Goal: Information Seeking & Learning: Learn about a topic

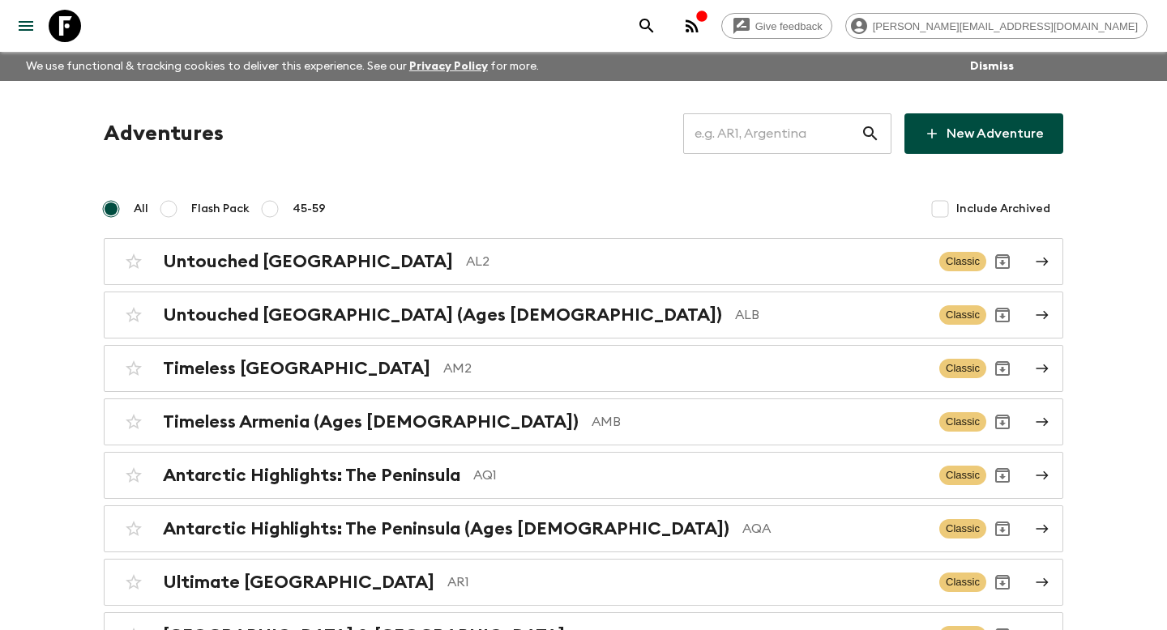
click at [767, 140] on input "text" at bounding box center [771, 133] width 177 height 45
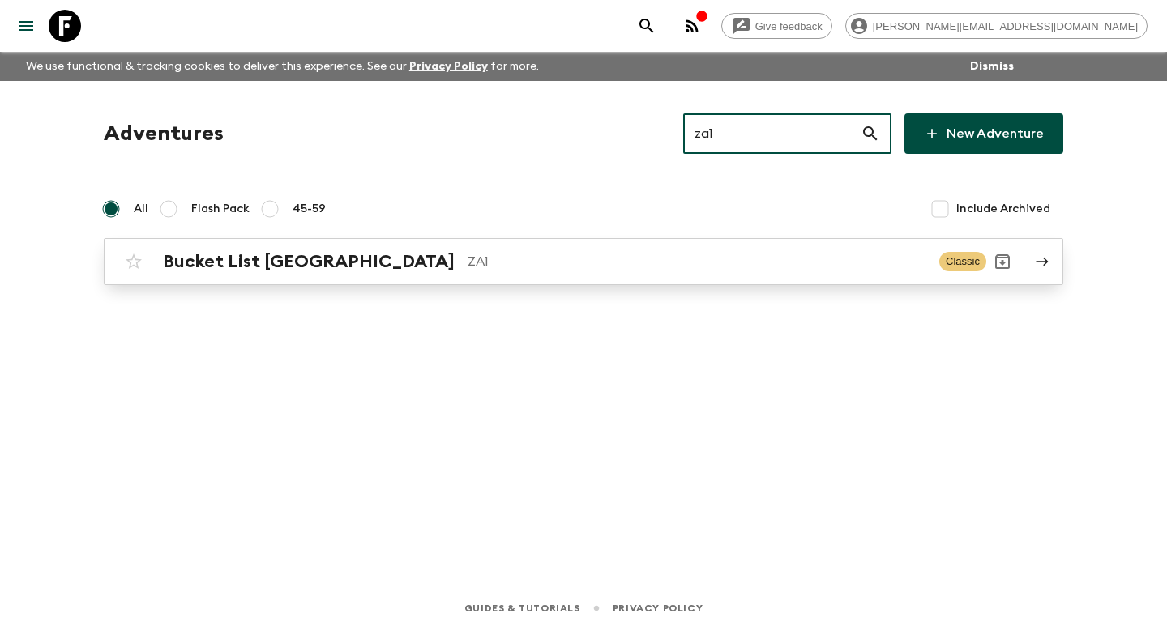
type input "za1"
click at [648, 260] on p "ZA1" at bounding box center [696, 261] width 459 height 19
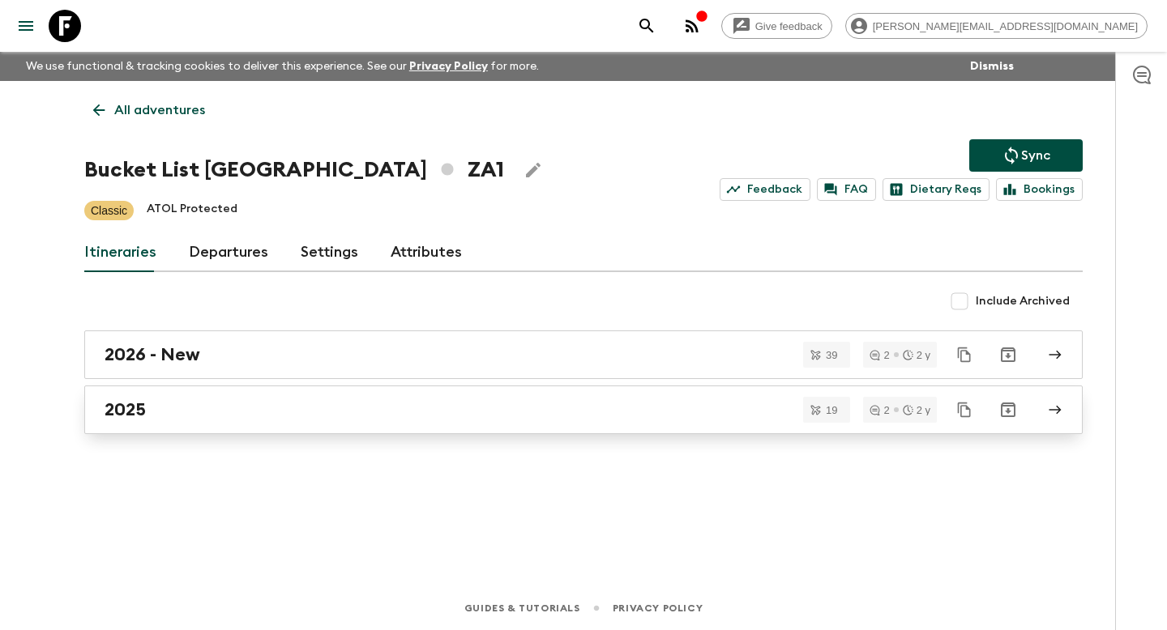
click at [220, 407] on div "2025" at bounding box center [568, 409] width 927 height 21
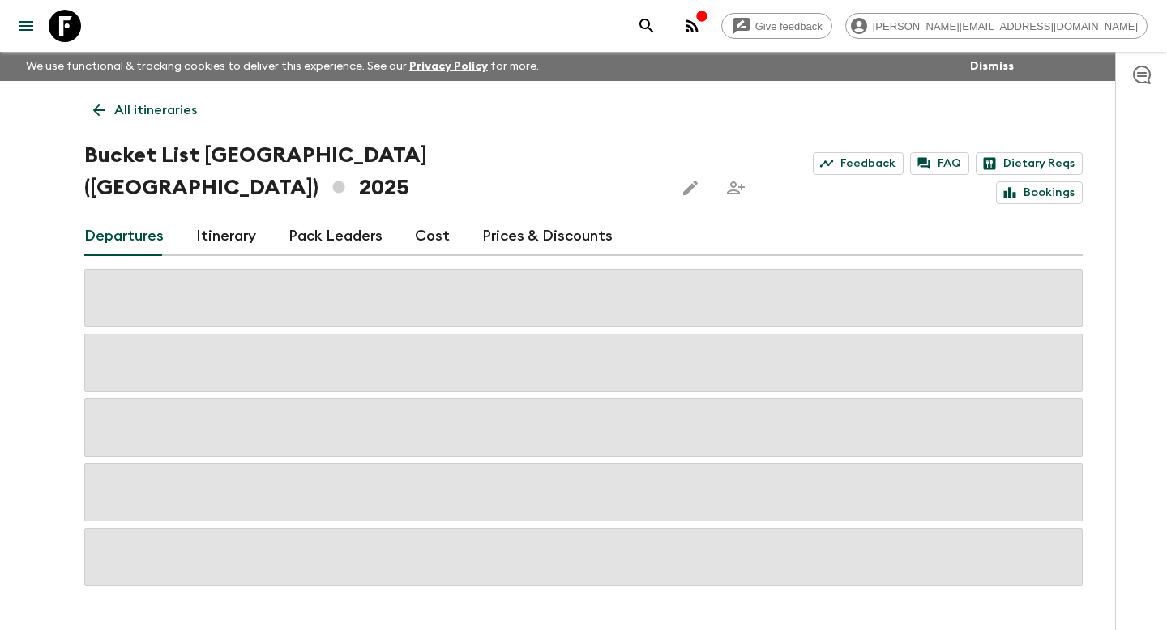
click at [151, 109] on p "All itineraries" at bounding box center [155, 109] width 83 height 19
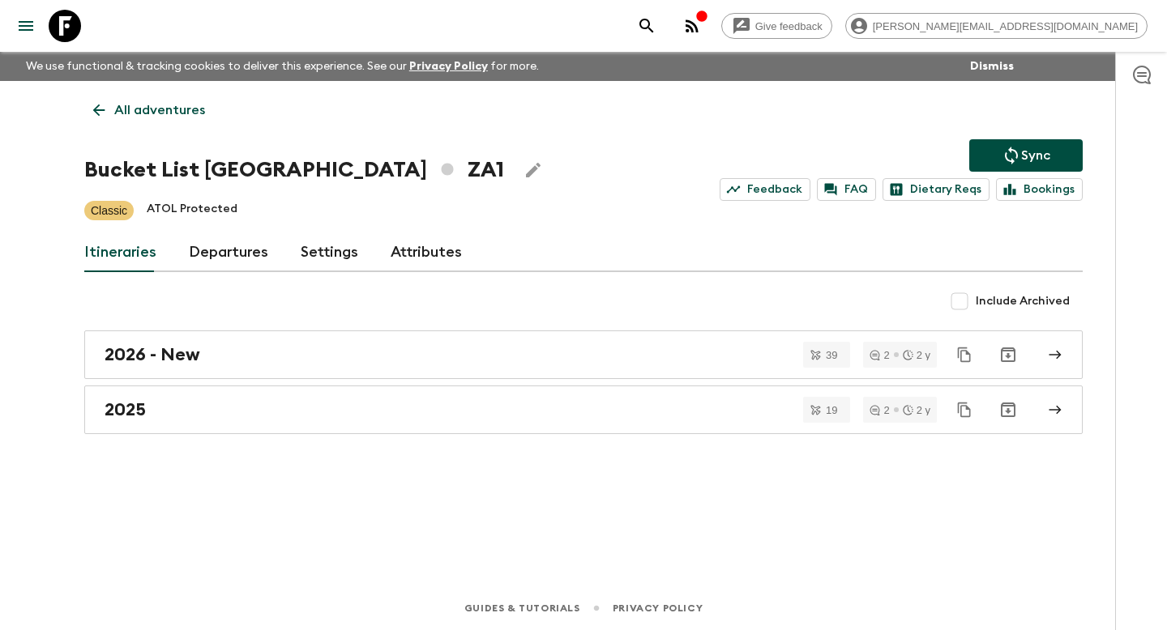
click at [144, 112] on p "All adventures" at bounding box center [159, 109] width 91 height 19
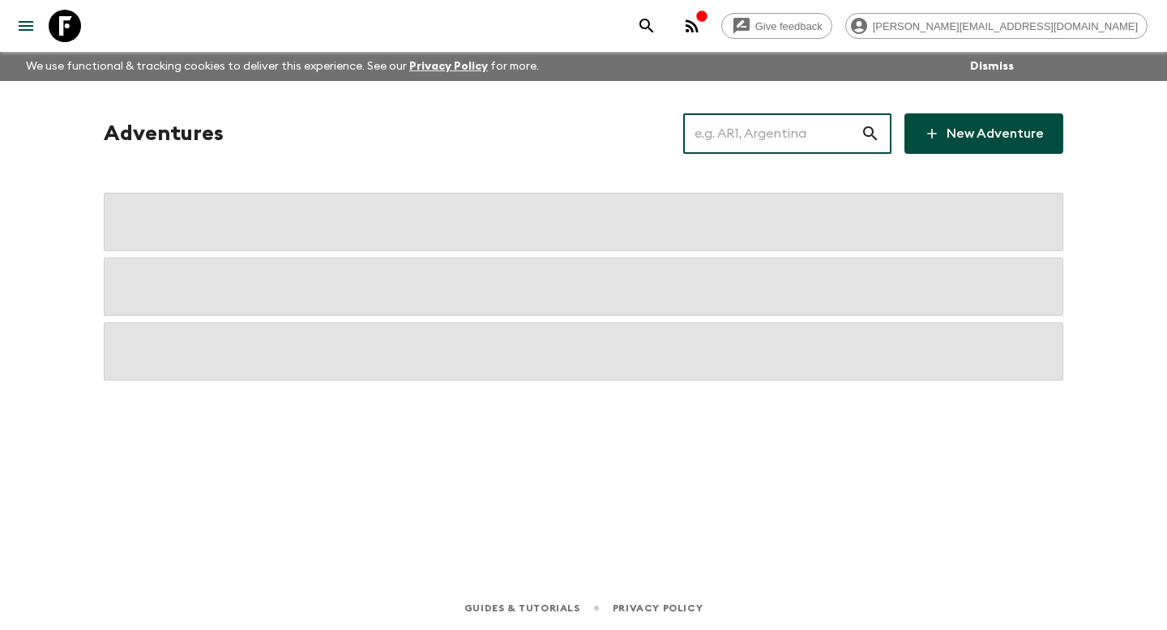
click at [763, 122] on input "text" at bounding box center [771, 133] width 177 height 45
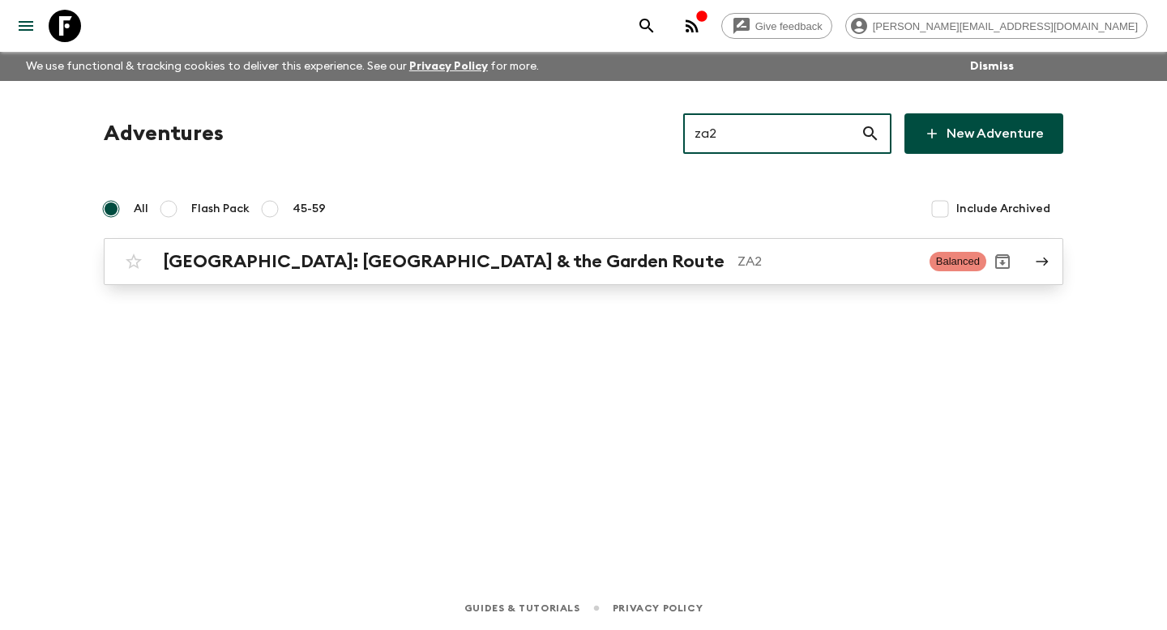
type input "za2"
click at [737, 258] on p "ZA2" at bounding box center [826, 261] width 179 height 19
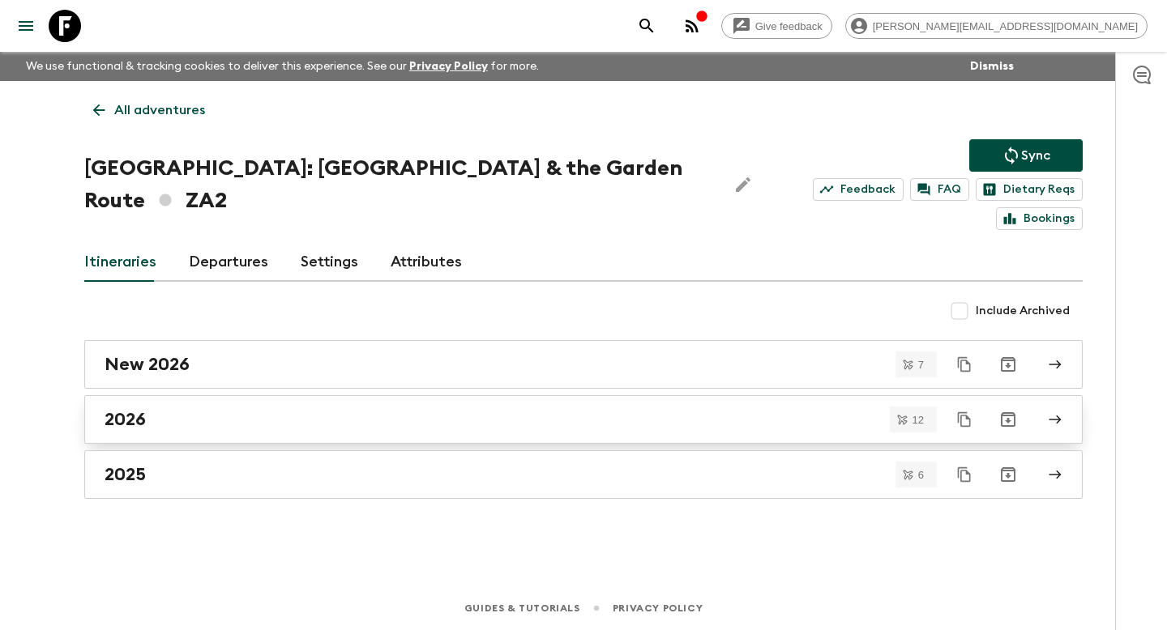
click at [530, 395] on link "2026" at bounding box center [583, 419] width 998 height 49
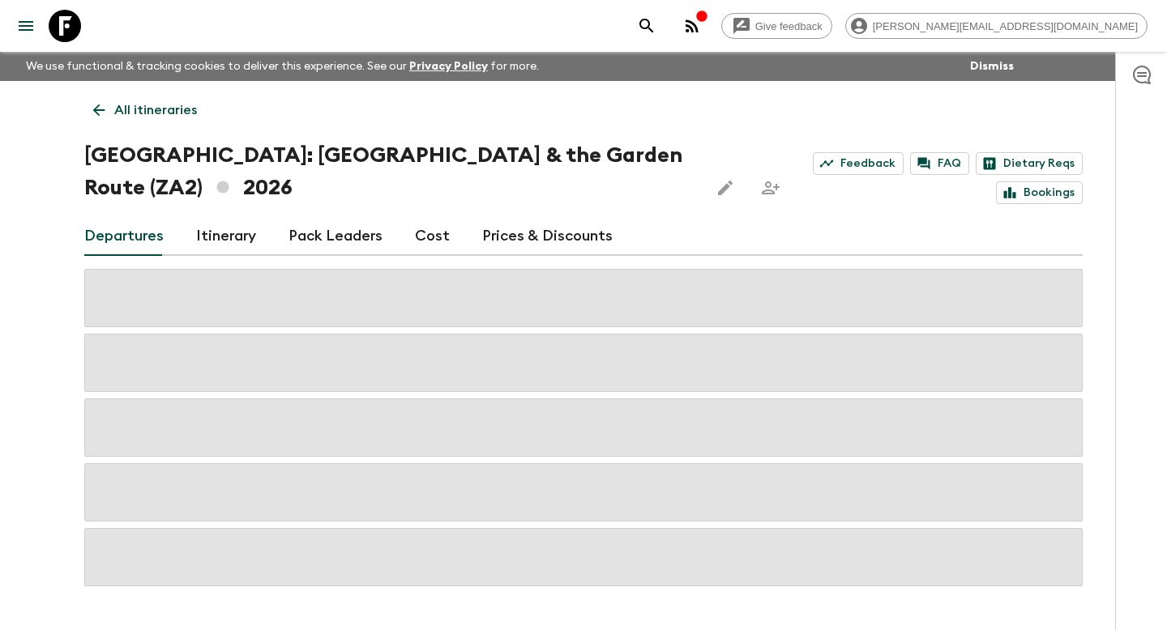
click at [226, 237] on link "Itinerary" at bounding box center [226, 236] width 60 height 39
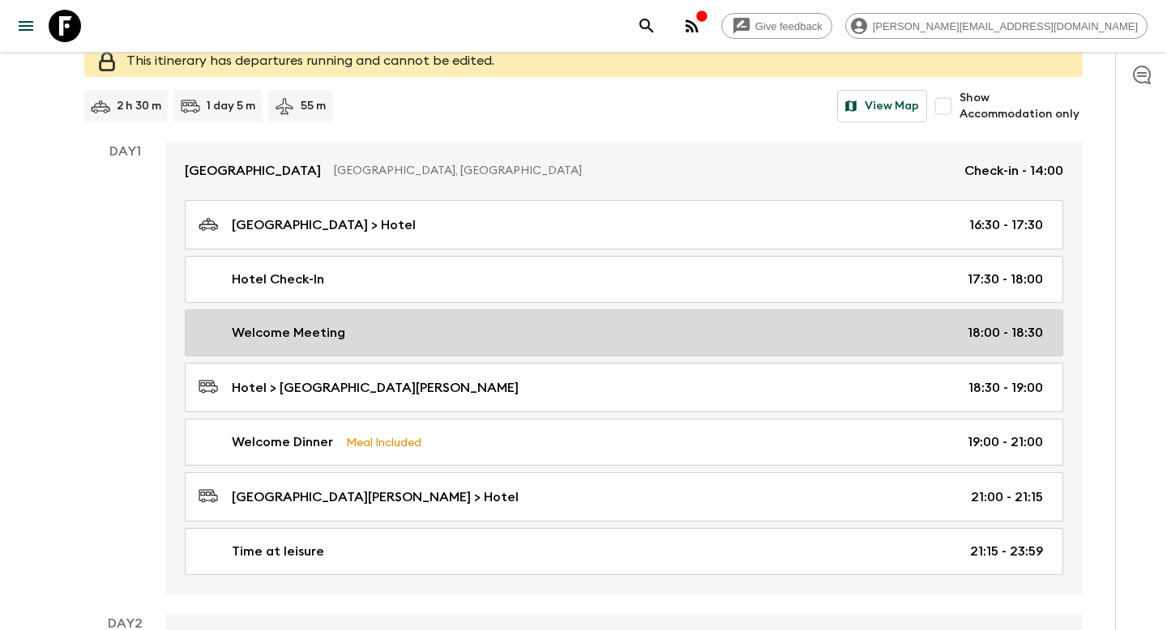
scroll to position [226, 0]
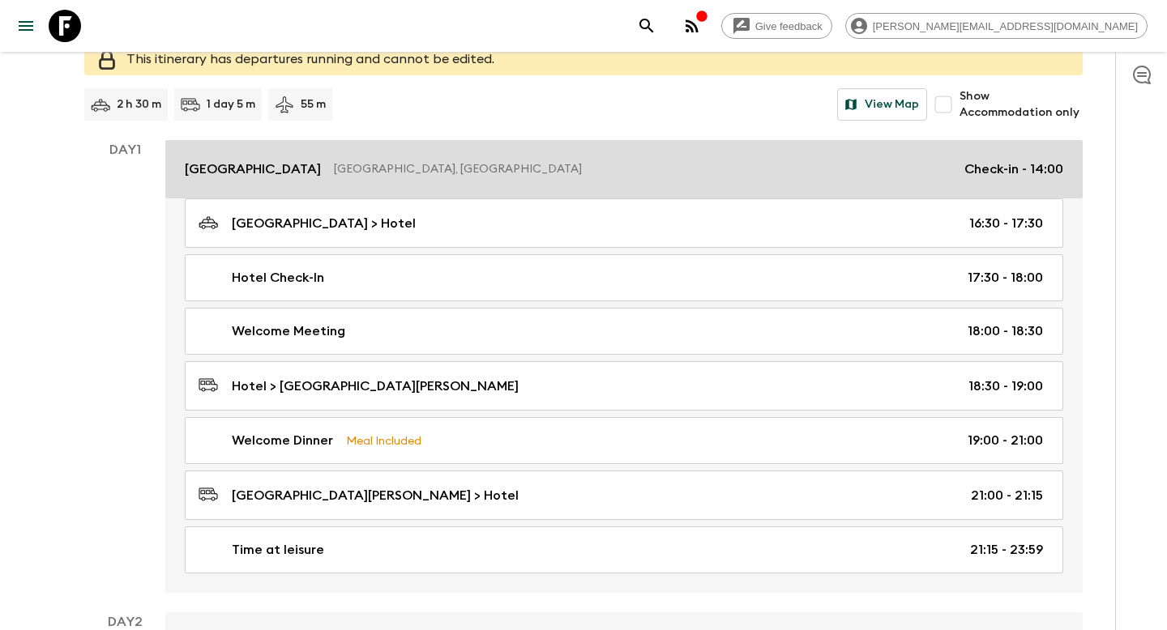
click at [596, 143] on link "[GEOGRAPHIC_DATA] [GEOGRAPHIC_DATA] [GEOGRAPHIC_DATA], [GEOGRAPHIC_DATA] Check-…" at bounding box center [623, 169] width 917 height 58
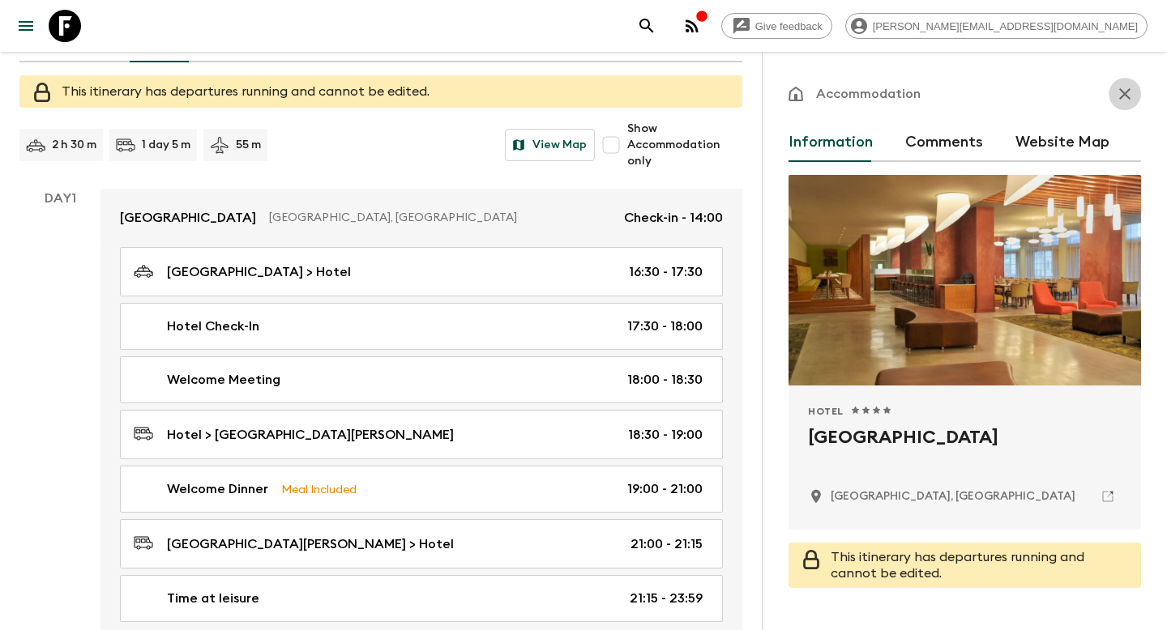
click at [1116, 101] on icon "button" at bounding box center [1124, 93] width 19 height 19
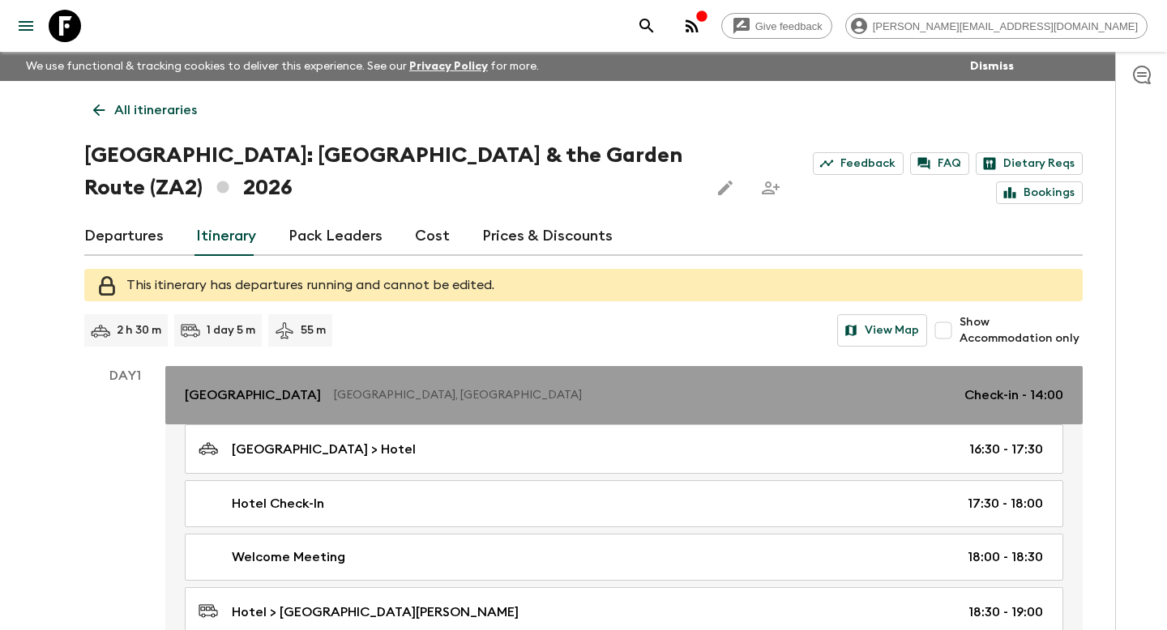
click at [480, 405] on link "[GEOGRAPHIC_DATA] [GEOGRAPHIC_DATA] [GEOGRAPHIC_DATA], [GEOGRAPHIC_DATA] Check-…" at bounding box center [623, 395] width 917 height 58
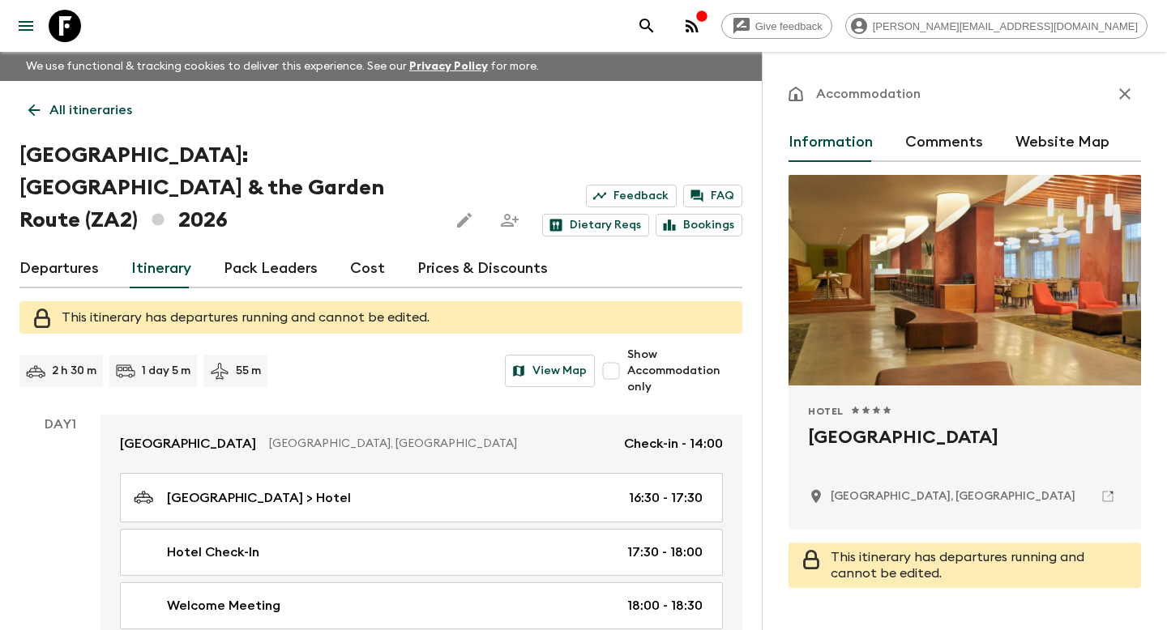
drag, startPoint x: 1079, startPoint y: 431, endPoint x: 811, endPoint y: 435, distance: 268.2
click at [811, 435] on h2 "[GEOGRAPHIC_DATA]" at bounding box center [965, 451] width 314 height 52
copy h2 "[GEOGRAPHIC_DATA]"
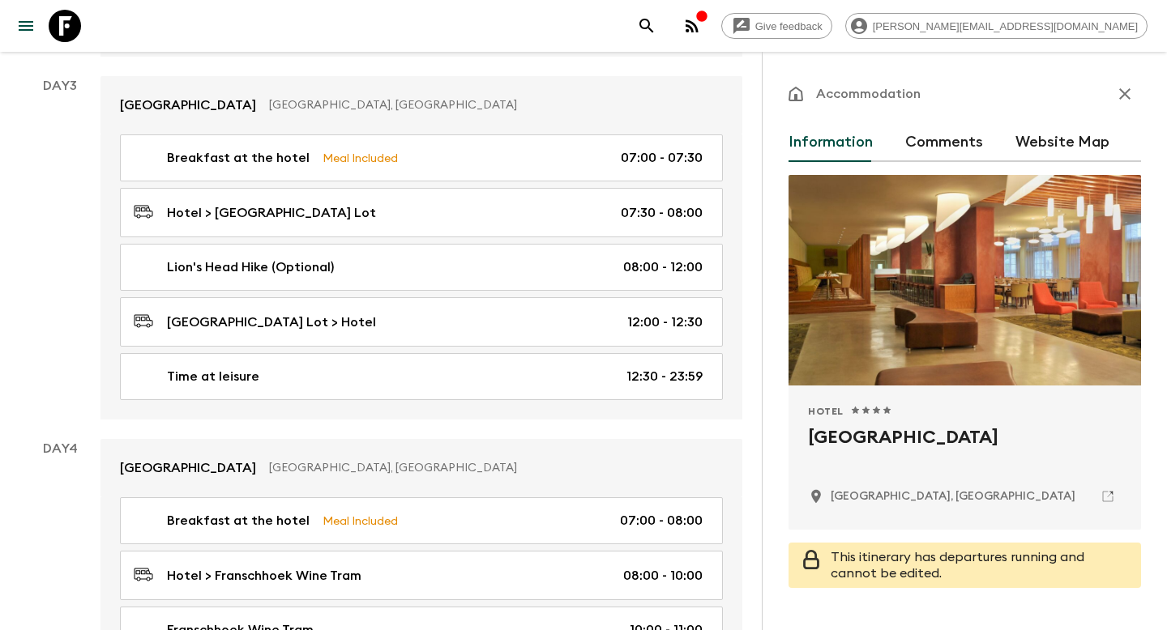
scroll to position [1441, 0]
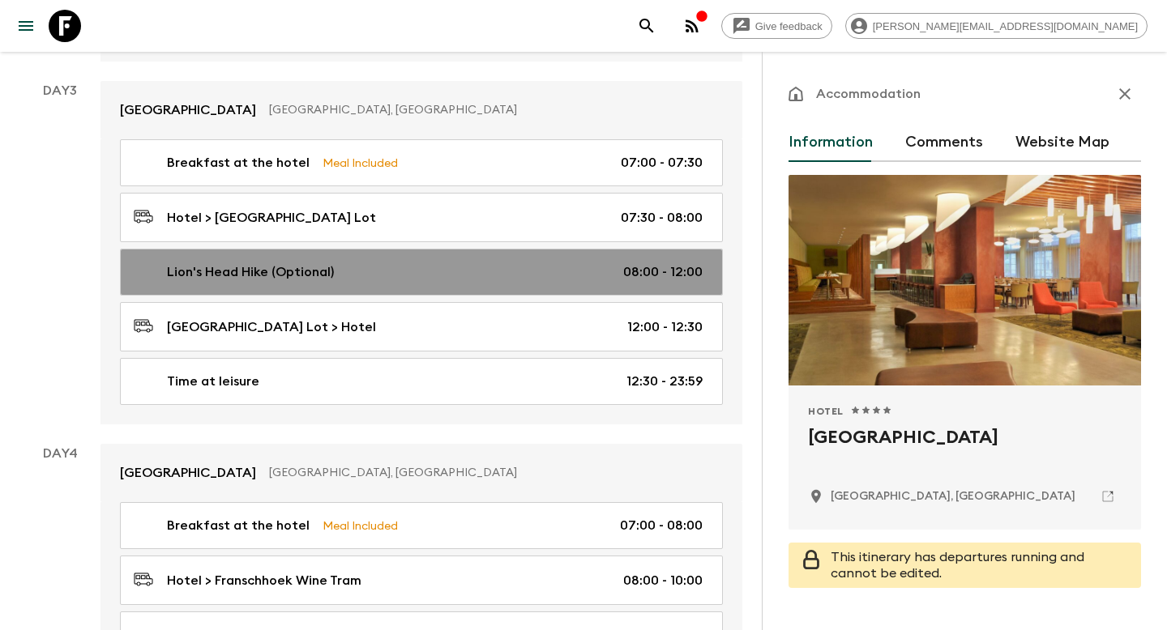
click at [421, 263] on div "Lion's Head Hike (Optional) 08:00 - 12:00" at bounding box center [418, 272] width 569 height 19
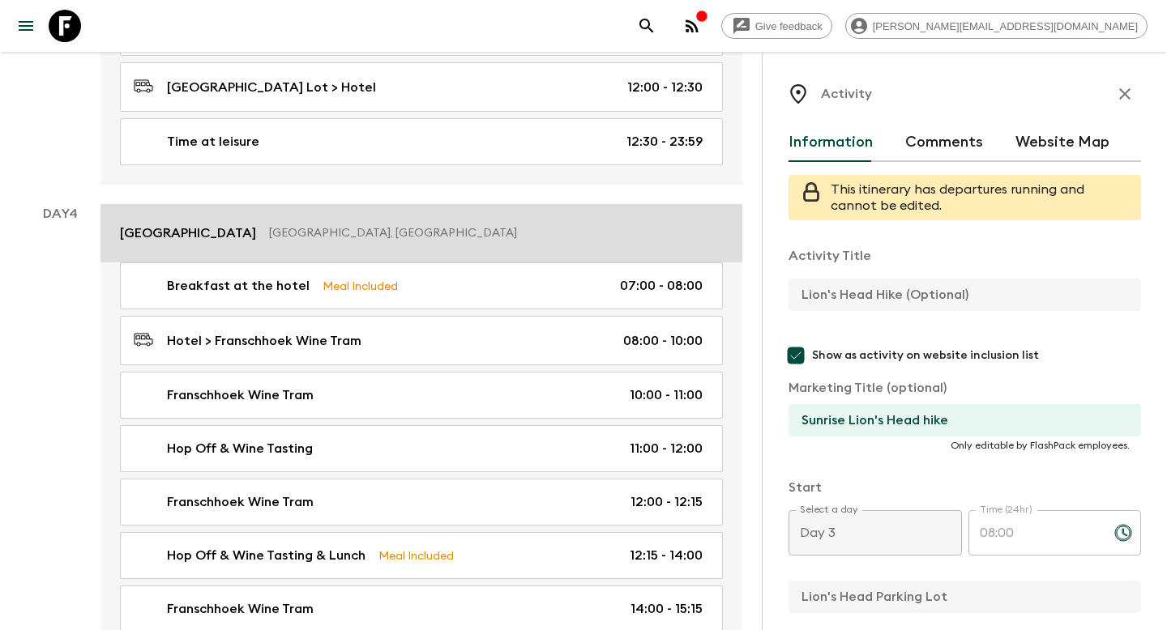
scroll to position [1682, 0]
